Goal: Information Seeking & Learning: Understand process/instructions

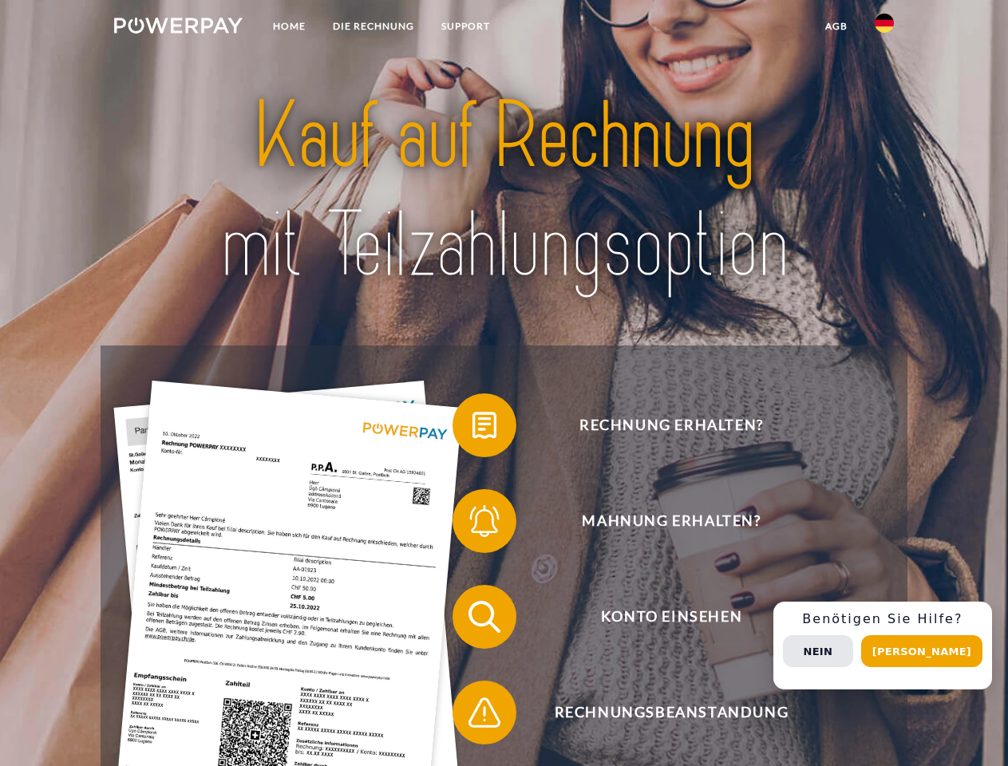
click at [178, 28] on img at bounding box center [178, 26] width 128 height 16
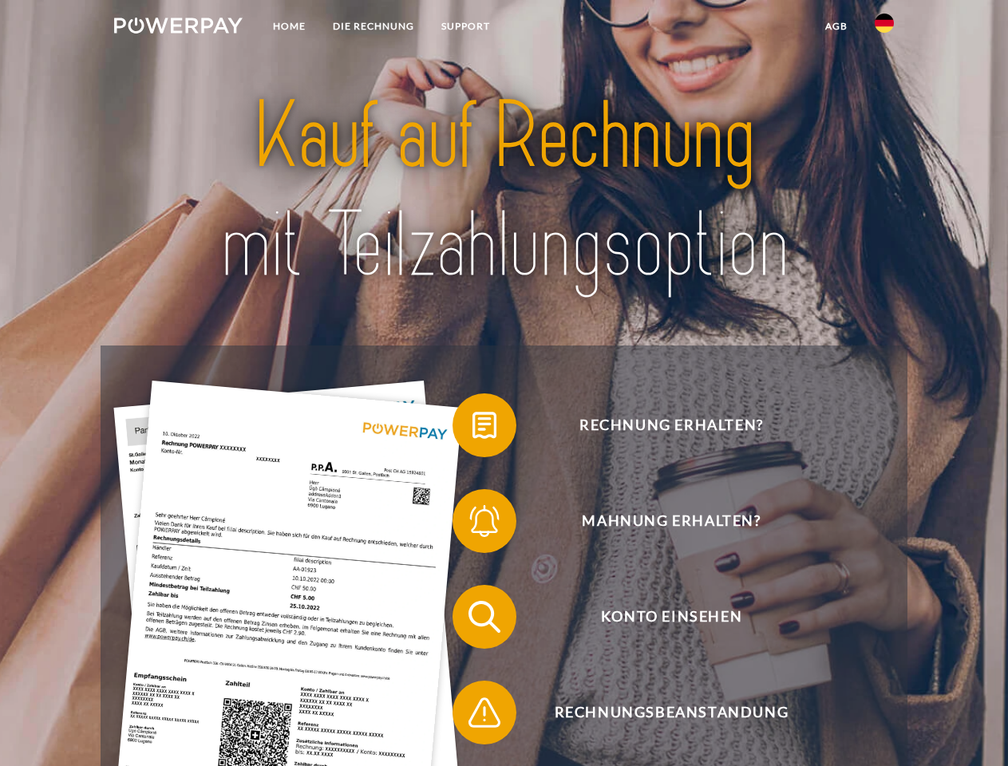
click at [884, 28] on img at bounding box center [883, 23] width 19 height 19
click at [835, 26] on link "agb" at bounding box center [835, 26] width 49 height 29
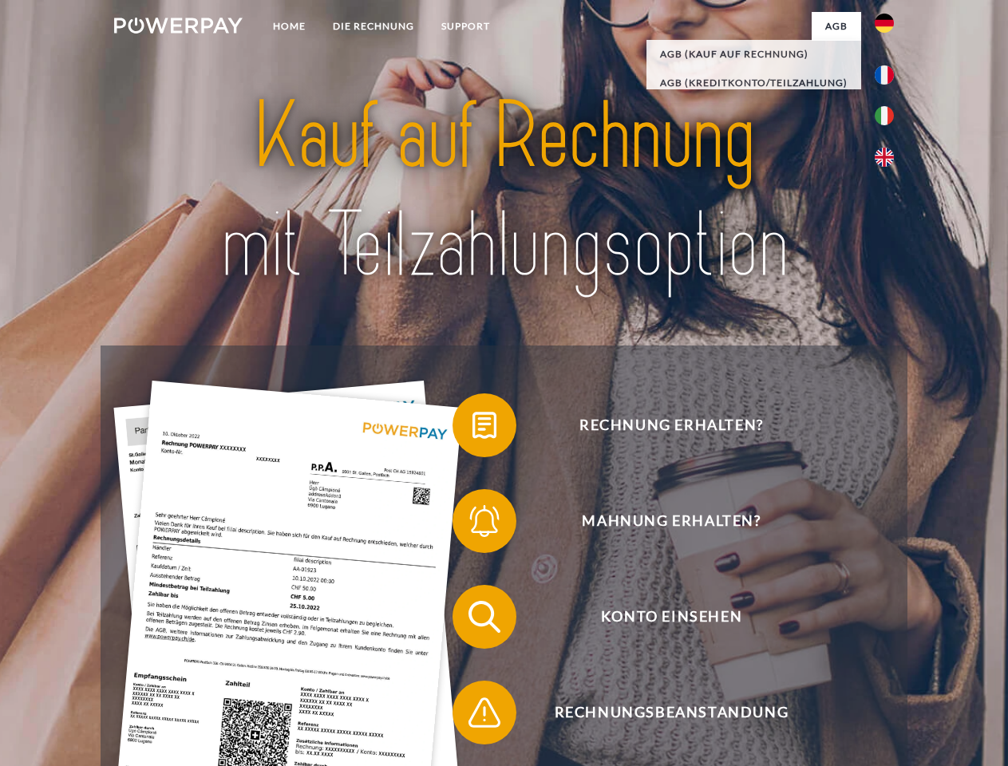
click at [472, 428] on span at bounding box center [460, 425] width 80 height 80
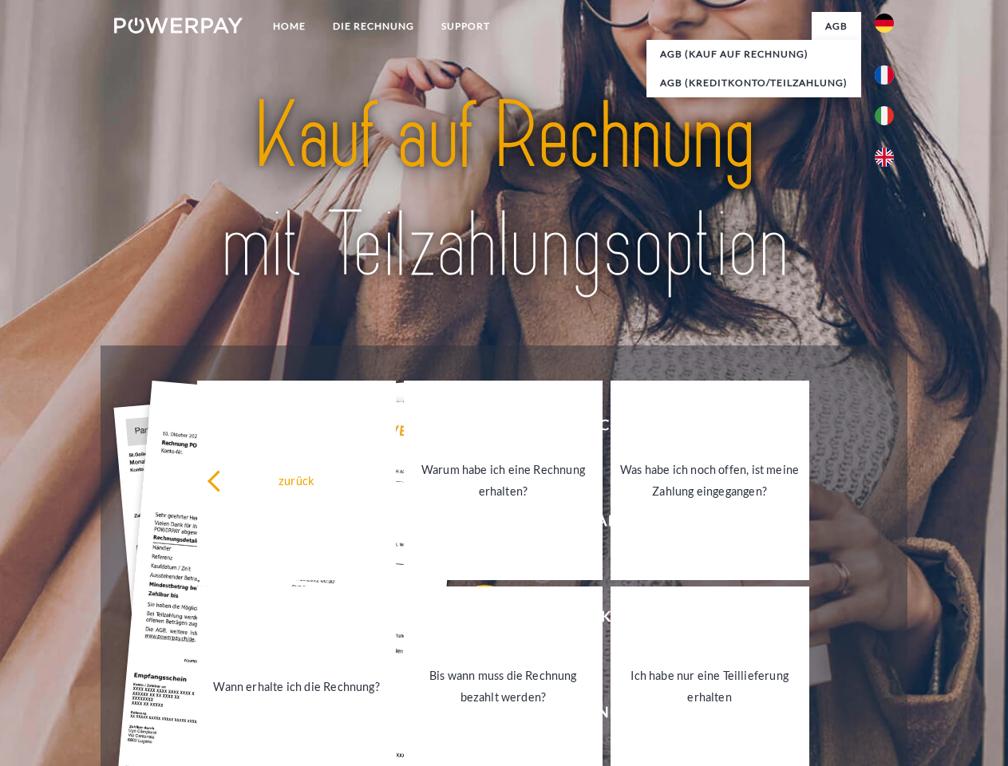
click at [472, 524] on link "Warum habe ich eine Rechnung erhalten?" at bounding box center [503, 480] width 199 height 199
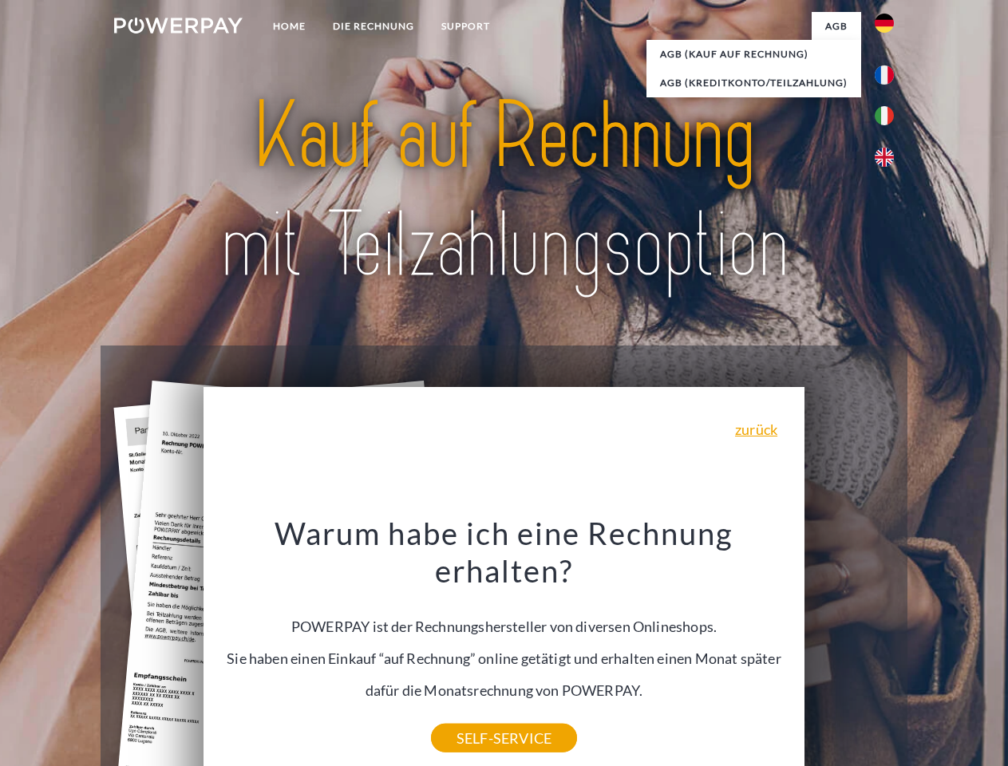
click at [472, 620] on div "Warum habe ich eine Rechnung erhalten? POWERPAY ist der Rechnungshersteller von…" at bounding box center [504, 626] width 582 height 224
click at [472, 716] on div "Warum habe ich eine Rechnung erhalten? POWERPAY ist der Rechnungshersteller von…" at bounding box center [504, 626] width 582 height 224
click at [888, 645] on div "Rechnung erhalten? Mahnung erhalten? Konto einsehen" at bounding box center [504, 664] width 806 height 638
click at [849, 649] on span "Konto einsehen" at bounding box center [670, 617] width 391 height 64
click at [927, 651] on header "Home DIE RECHNUNG SUPPORT" at bounding box center [504, 551] width 1008 height 1102
